Goal: Entertainment & Leisure: Consume media (video, audio)

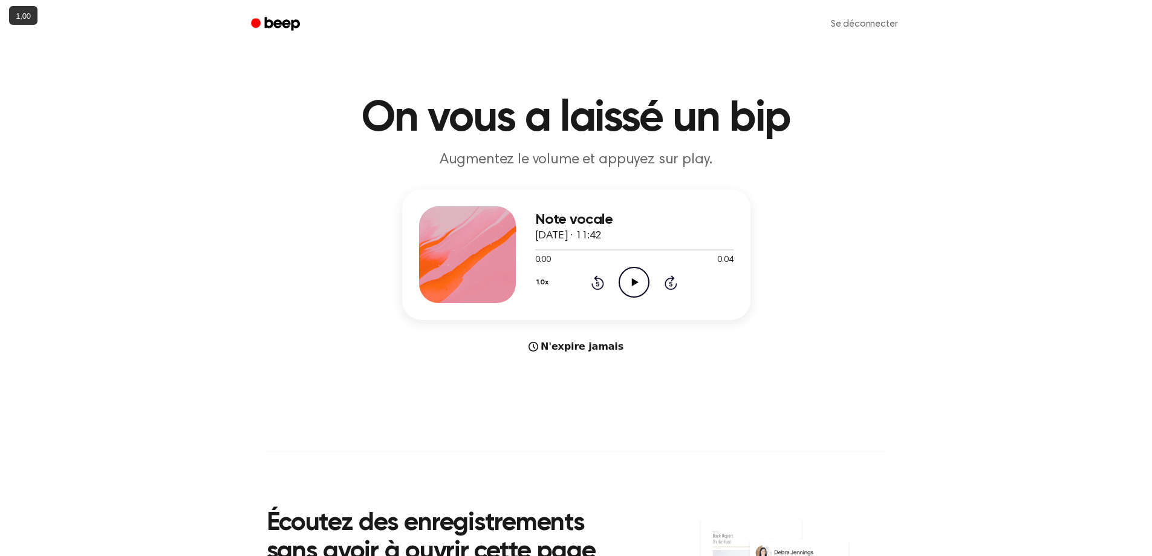
click at [635, 270] on icon "Play Audio" at bounding box center [633, 282] width 31 height 31
click at [626, 282] on icon "Play Audio" at bounding box center [633, 282] width 31 height 31
click at [639, 282] on icon "Play Audio" at bounding box center [633, 282] width 31 height 31
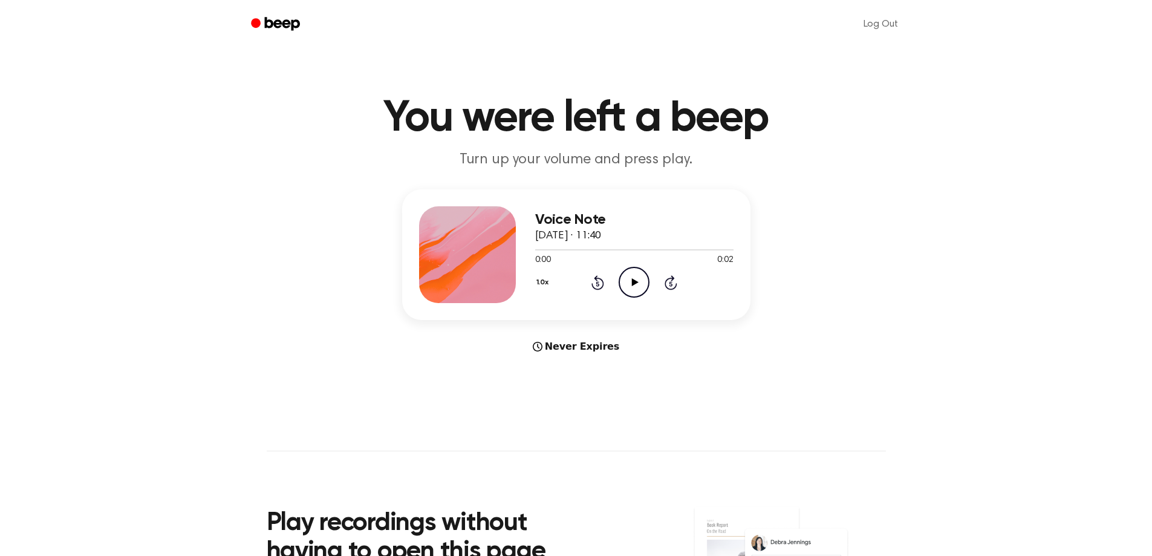
click at [630, 282] on icon "Play Audio" at bounding box center [633, 282] width 31 height 31
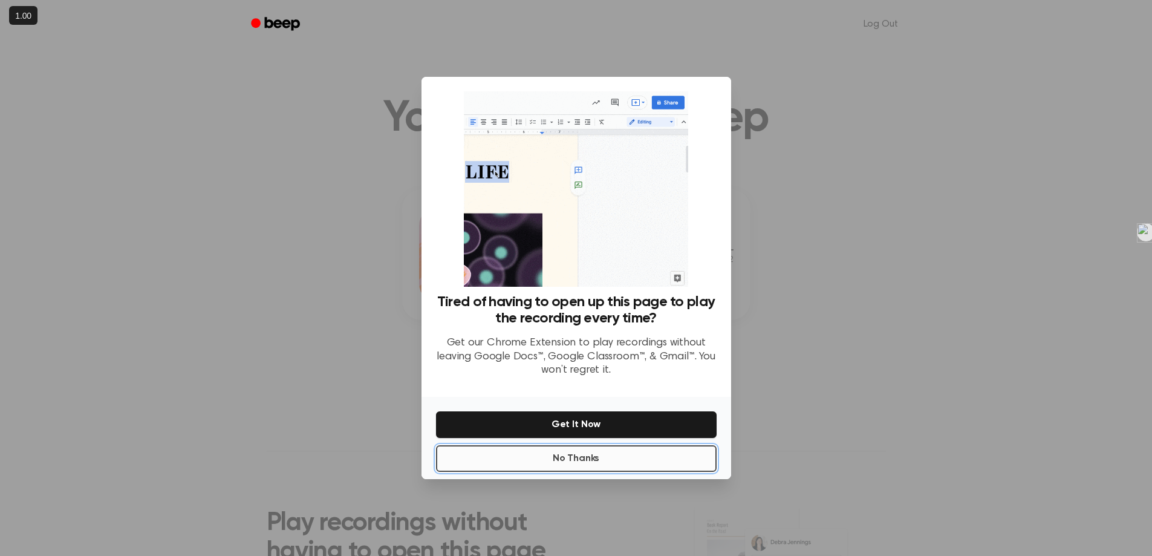
click at [643, 459] on button "No Thanks" at bounding box center [576, 458] width 280 height 27
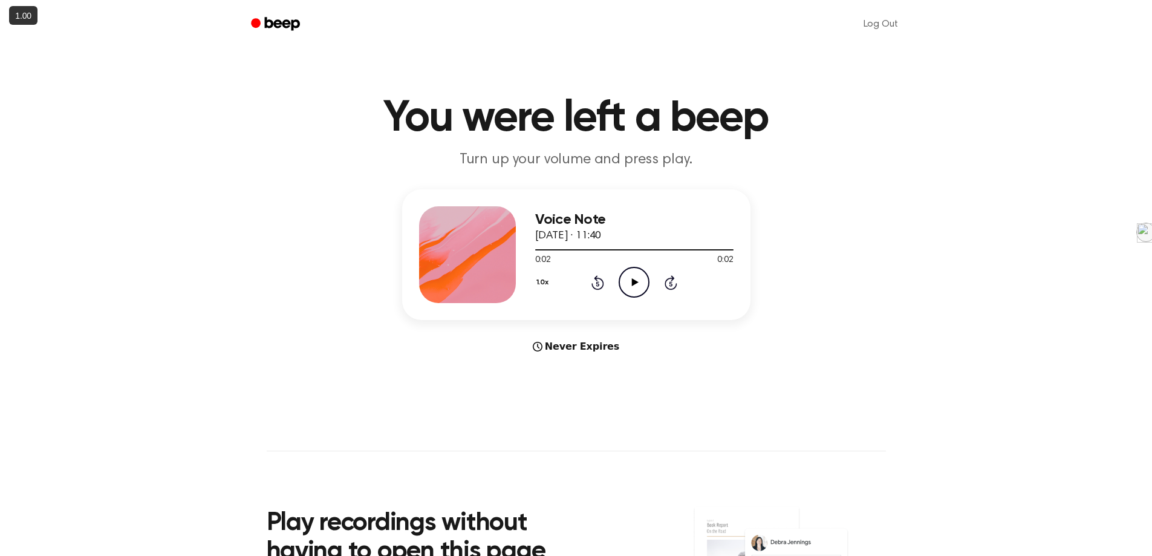
click at [642, 291] on icon "Play Audio" at bounding box center [633, 282] width 31 height 31
click at [639, 280] on icon "Play Audio" at bounding box center [633, 282] width 31 height 31
click at [647, 285] on icon "Play Audio" at bounding box center [633, 282] width 31 height 31
click at [623, 276] on icon "Play Audio" at bounding box center [633, 282] width 31 height 31
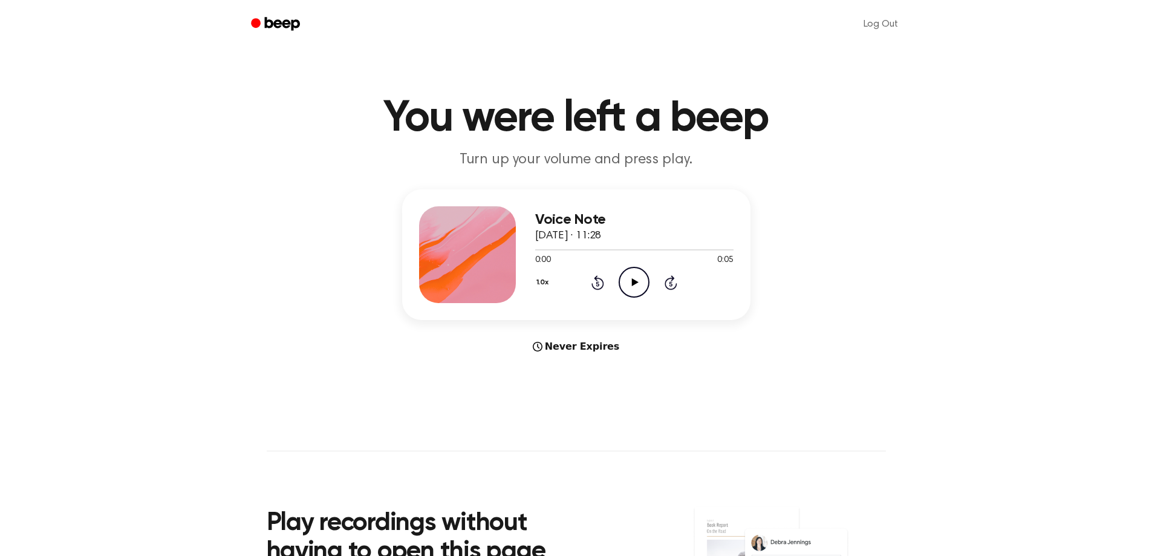
click at [629, 293] on icon "Play Audio" at bounding box center [633, 282] width 31 height 31
click at [630, 290] on icon "Play Audio" at bounding box center [633, 282] width 31 height 31
click at [621, 287] on icon "Play Audio" at bounding box center [633, 282] width 31 height 31
click at [628, 282] on icon "Play Audio" at bounding box center [633, 282] width 31 height 31
click at [619, 276] on icon "Play Audio" at bounding box center [633, 282] width 31 height 31
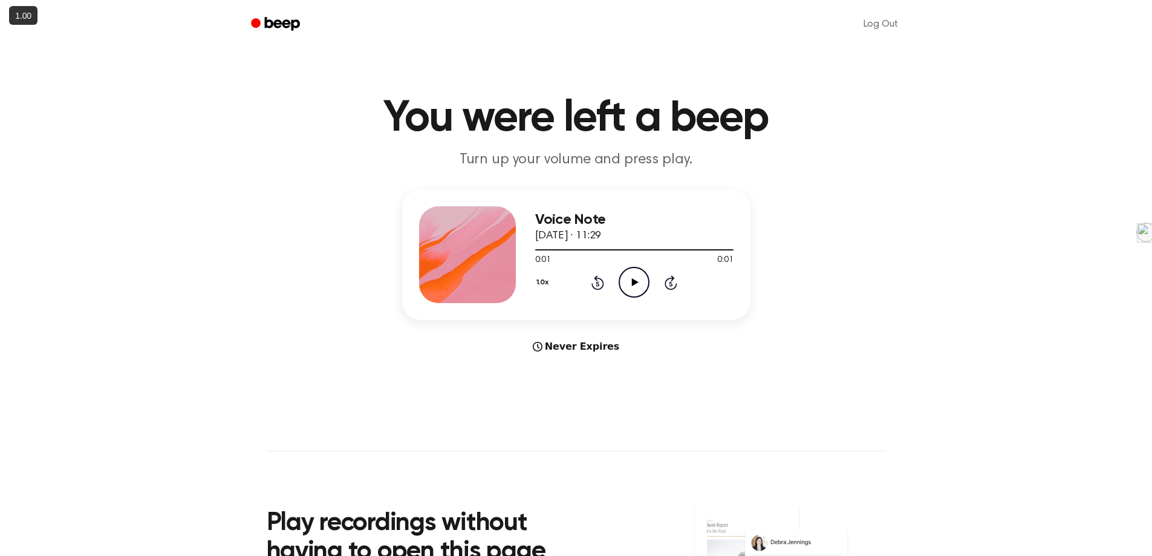
click at [632, 286] on icon "Play Audio" at bounding box center [633, 282] width 31 height 31
click at [633, 272] on icon "Play Audio" at bounding box center [633, 282] width 31 height 31
click at [635, 276] on icon "Play Audio" at bounding box center [633, 282] width 31 height 31
click at [633, 287] on icon "Play Audio" at bounding box center [633, 282] width 31 height 31
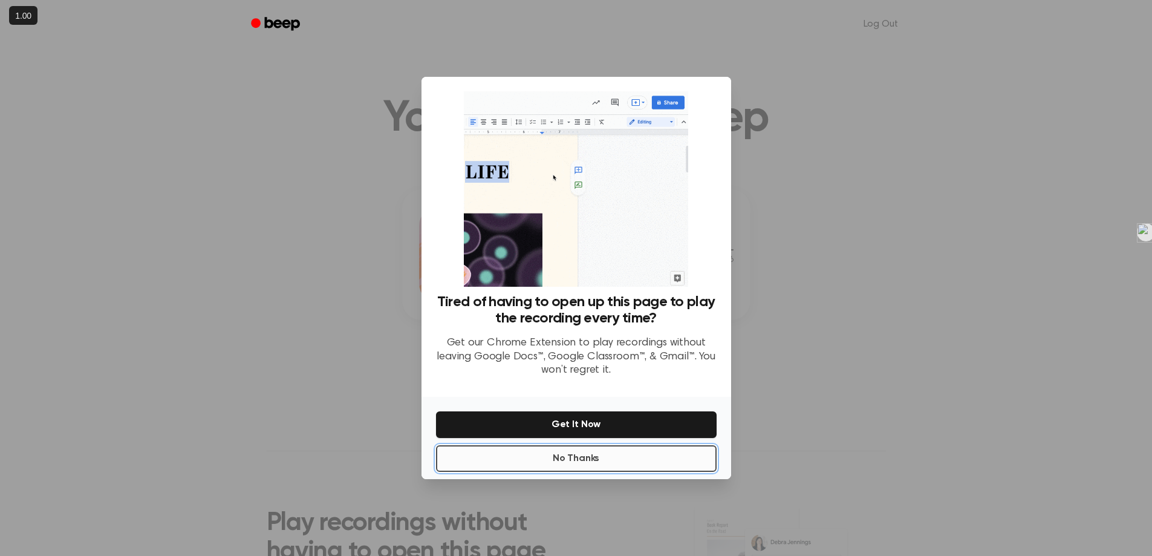
click at [615, 457] on button "No Thanks" at bounding box center [576, 458] width 280 height 27
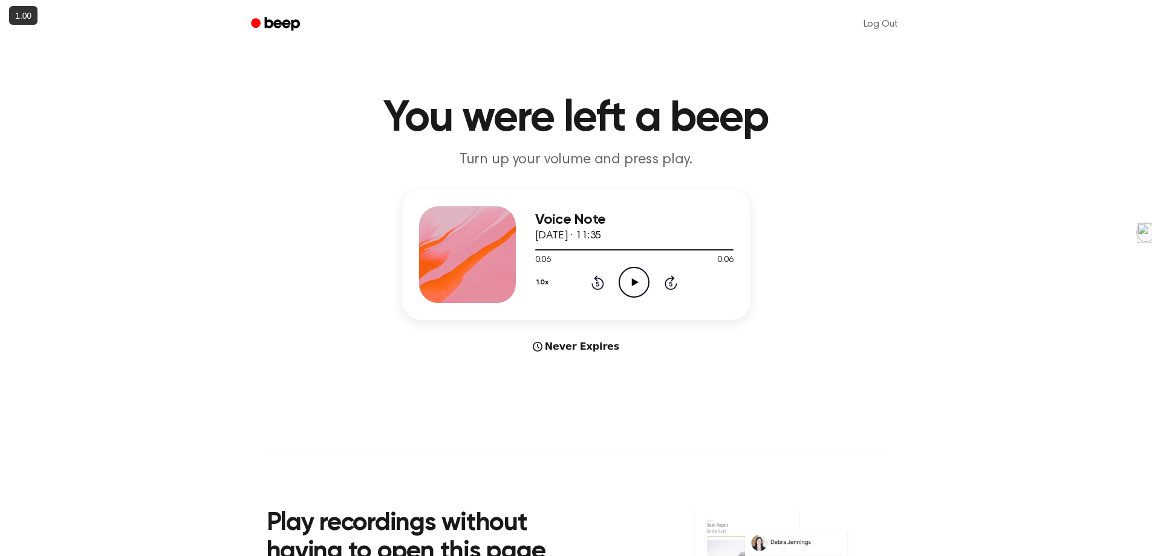
click at [635, 285] on icon "Play Audio" at bounding box center [633, 282] width 31 height 31
click at [640, 274] on icon "Play Audio" at bounding box center [633, 282] width 31 height 31
